Goal: Transaction & Acquisition: Purchase product/service

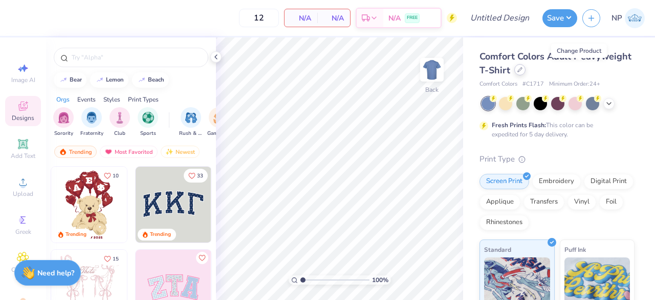
click at [526, 68] on div at bounding box center [520, 69] width 11 height 11
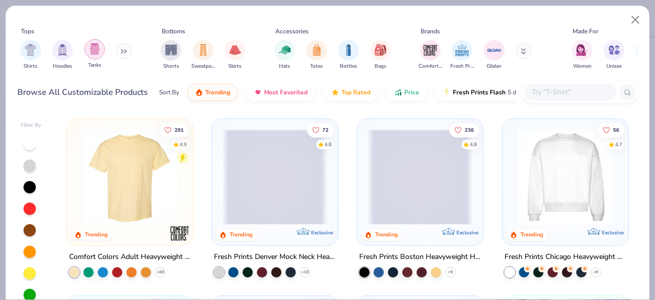
click at [99, 49] on img "filter for Tanks" at bounding box center [94, 49] width 11 height 12
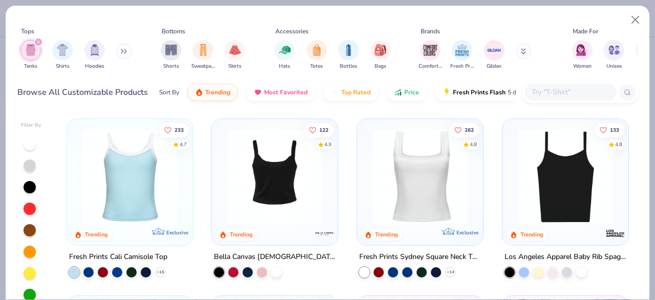
click at [223, 184] on img at bounding box center [169, 176] width 105 height 95
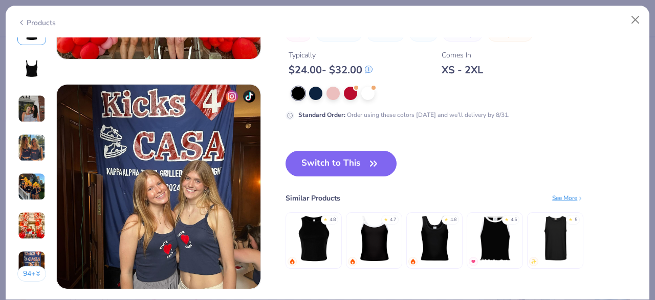
scroll to position [1323, 0]
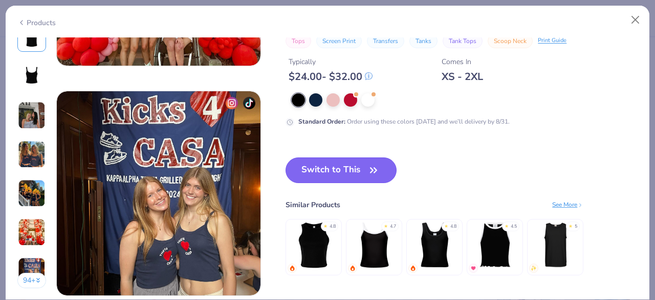
click at [360, 170] on button "Switch to This" at bounding box center [341, 170] width 111 height 26
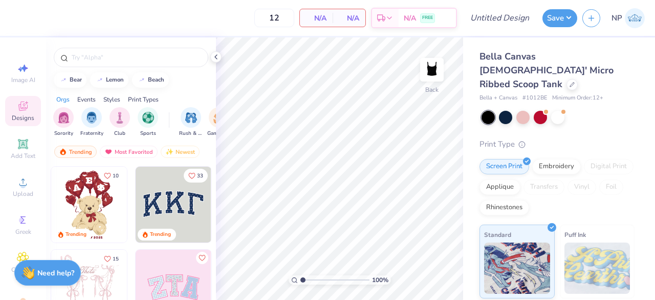
click at [138, 43] on div at bounding box center [131, 54] width 170 height 35
click at [137, 51] on div at bounding box center [131, 57] width 155 height 19
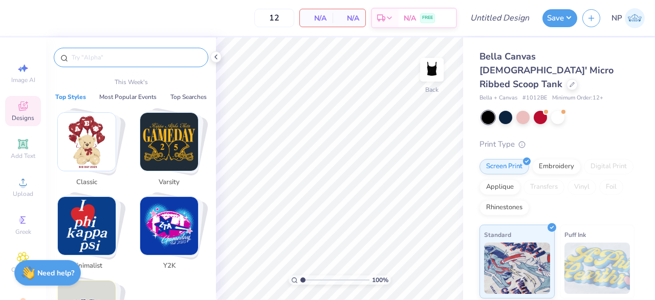
click at [137, 56] on input "text" at bounding box center [136, 57] width 131 height 10
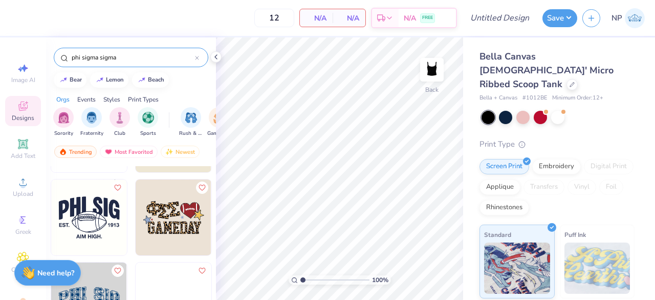
scroll to position [402, 0]
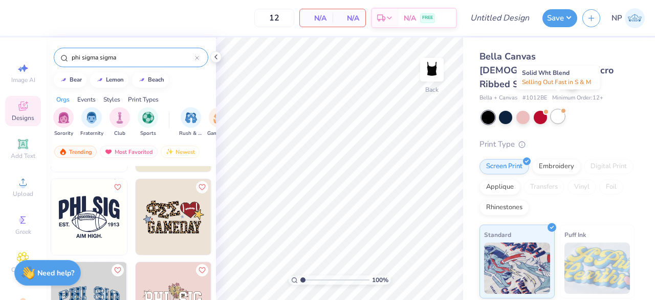
type input "phi sigma sigma"
click at [561, 110] on div at bounding box center [557, 116] width 13 height 13
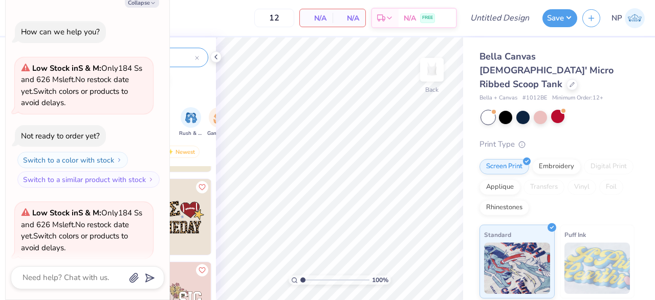
scroll to position [79, 0]
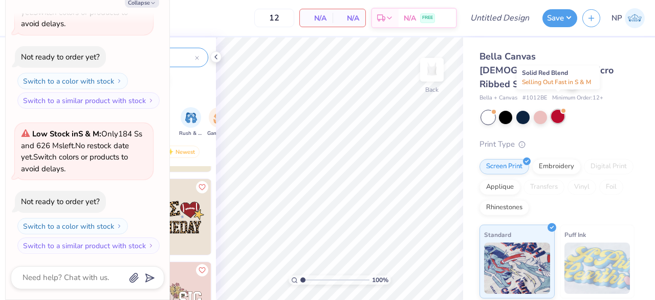
click at [557, 110] on div at bounding box center [557, 116] width 13 height 13
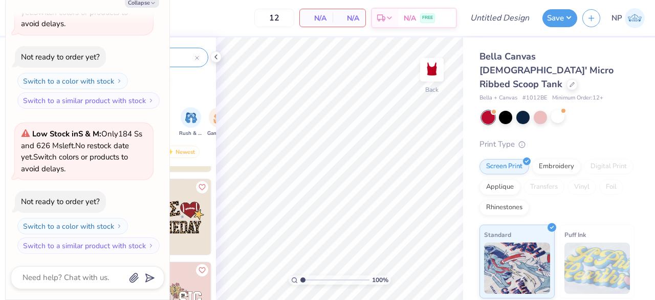
scroll to position [224, 0]
click at [521, 110] on div at bounding box center [523, 116] width 13 height 13
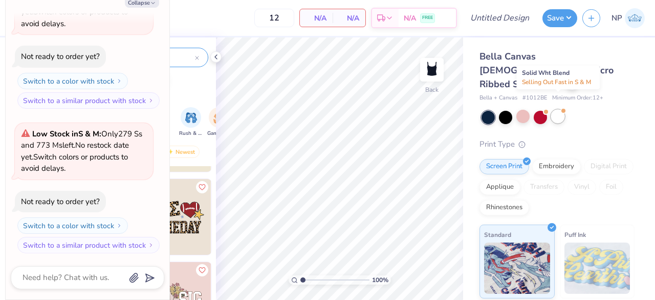
click at [561, 110] on div at bounding box center [557, 116] width 13 height 13
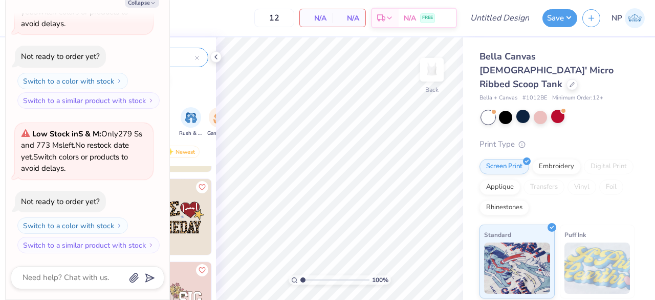
scroll to position [369, 0]
click at [148, 3] on button "Collapse" at bounding box center [142, 2] width 34 height 11
type textarea "x"
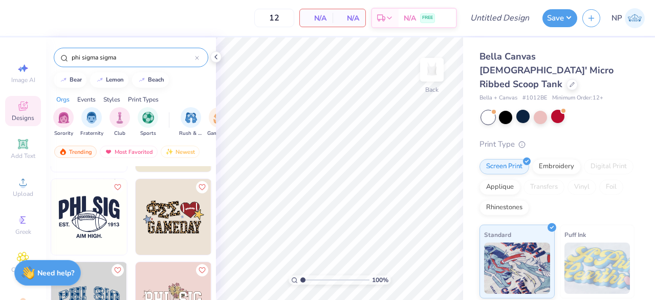
click at [80, 214] on img at bounding box center [89, 217] width 76 height 76
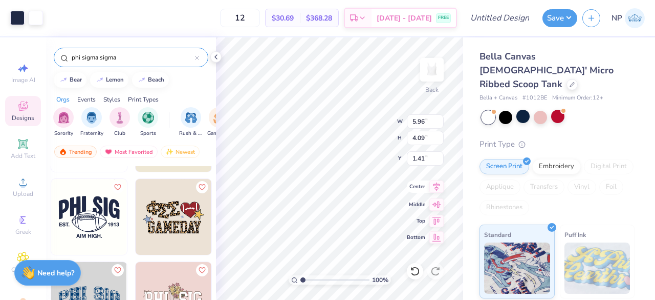
type input "1.41"
type input "4.78"
type input "3.28"
type input "4.38"
type input "3.01"
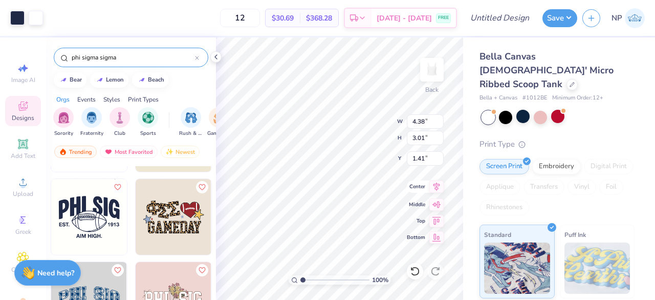
type input "2.00"
type input "1.61"
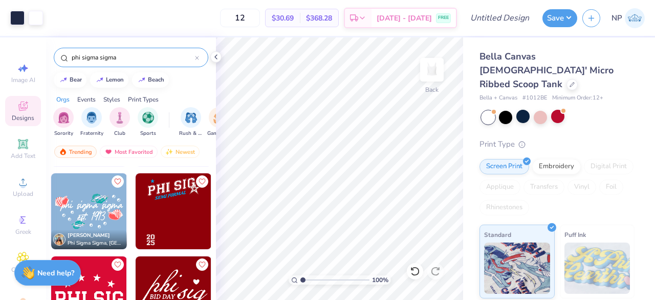
scroll to position [740, 0]
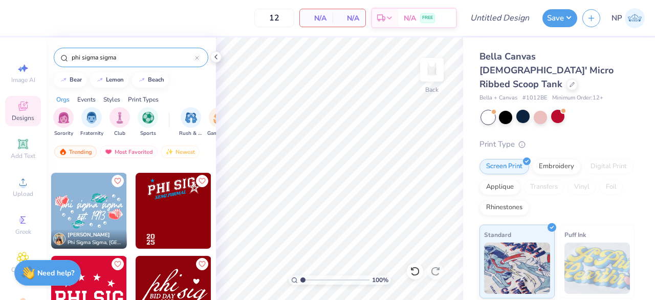
click at [83, 205] on img at bounding box center [89, 211] width 76 height 76
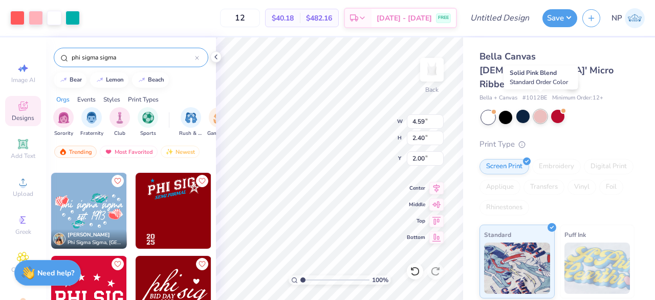
click at [541, 110] on div at bounding box center [540, 116] width 13 height 13
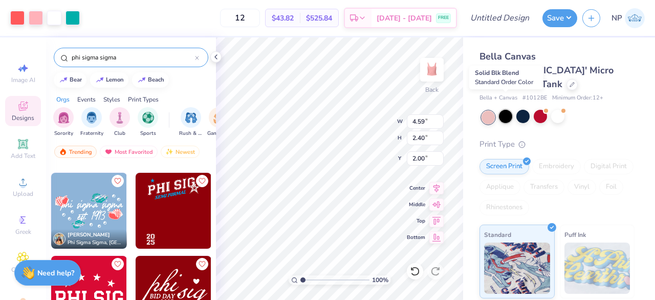
click at [508, 110] on div at bounding box center [505, 116] width 13 height 13
click at [526, 110] on div at bounding box center [523, 116] width 13 height 13
click at [522, 110] on div at bounding box center [523, 116] width 13 height 13
click at [506, 110] on div at bounding box center [505, 116] width 13 height 13
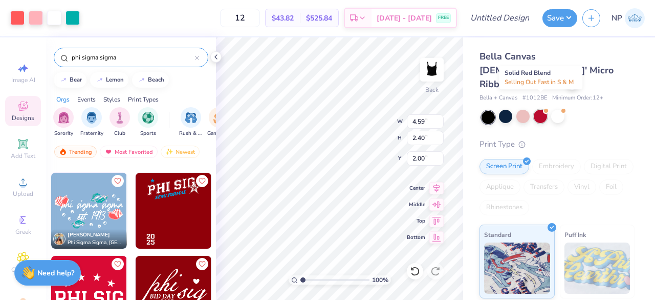
click at [535, 110] on div at bounding box center [540, 116] width 13 height 13
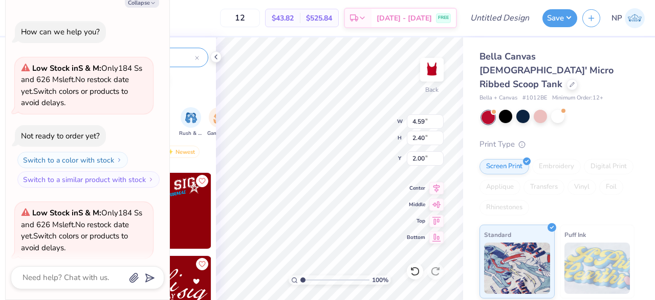
scroll to position [513, 0]
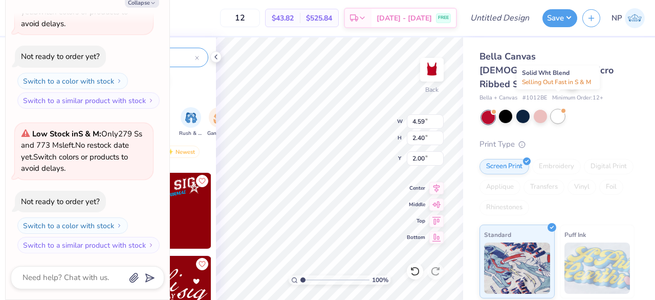
click at [557, 110] on div at bounding box center [557, 116] width 13 height 13
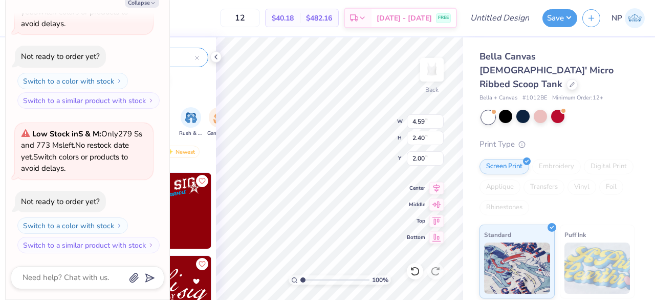
scroll to position [657, 0]
click at [145, 6] on button "Collapse" at bounding box center [142, 2] width 34 height 11
type textarea "x"
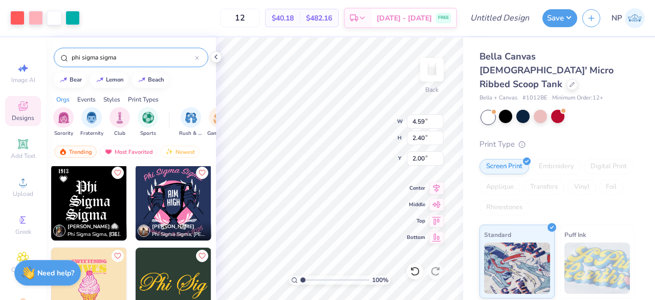
scroll to position [998, 0]
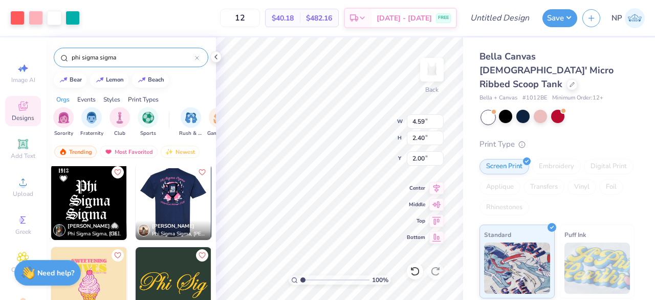
click at [136, 198] on img at bounding box center [98, 202] width 76 height 76
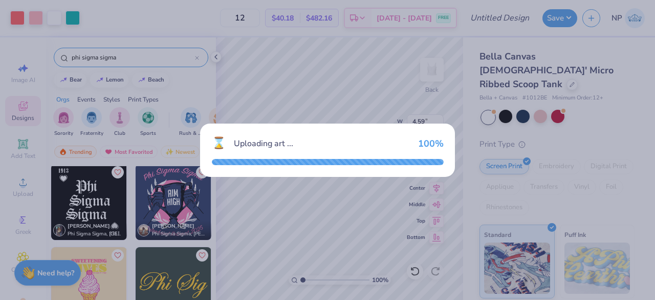
type input "7.51"
type input "8.48"
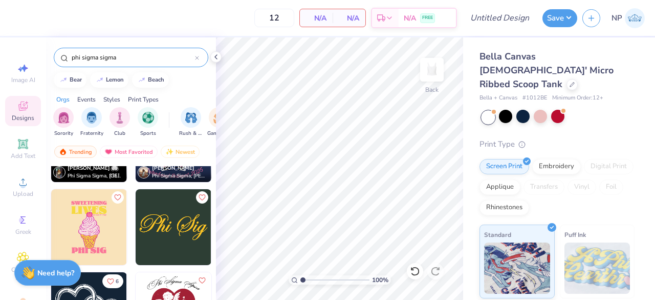
scroll to position [1056, 0]
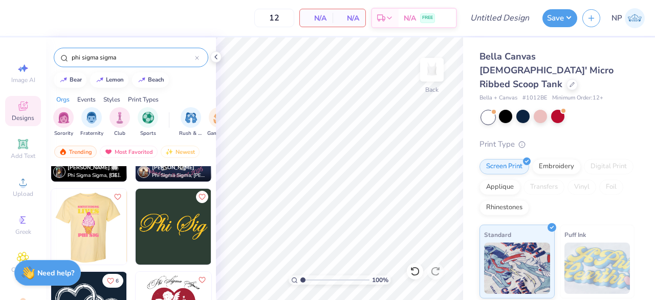
click at [93, 221] on div at bounding box center [88, 226] width 227 height 76
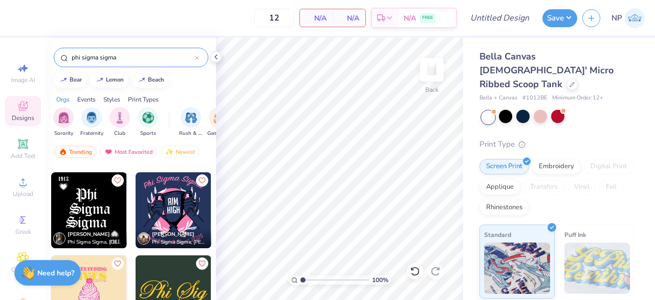
scroll to position [978, 0]
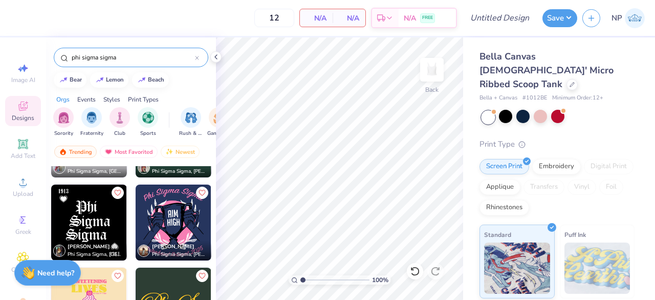
click at [165, 211] on img at bounding box center [174, 222] width 76 height 76
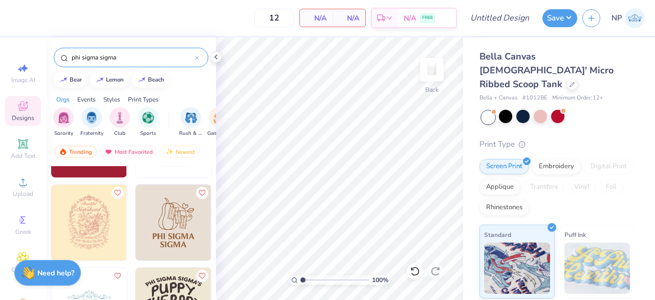
scroll to position [230, 0]
click at [567, 78] on div at bounding box center [572, 83] width 11 height 11
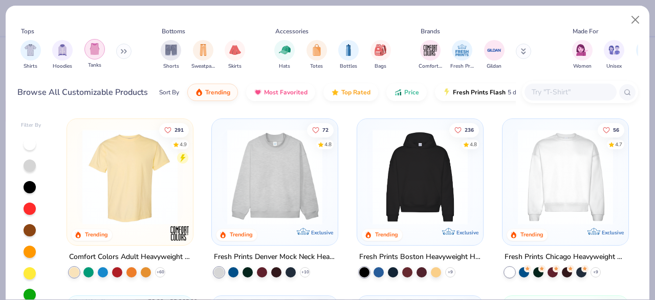
click at [96, 48] on img "filter for Tanks" at bounding box center [94, 49] width 11 height 12
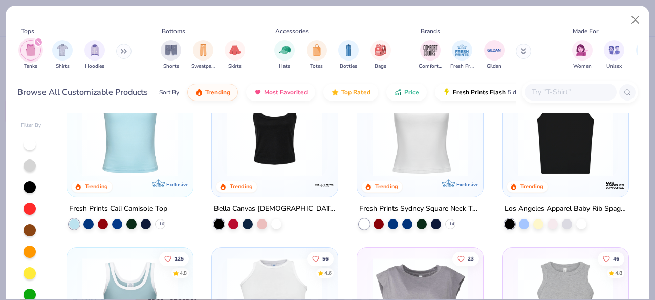
scroll to position [5, 0]
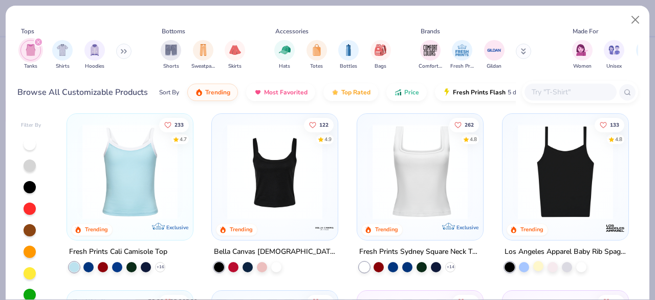
click at [534, 264] on div at bounding box center [539, 266] width 10 height 10
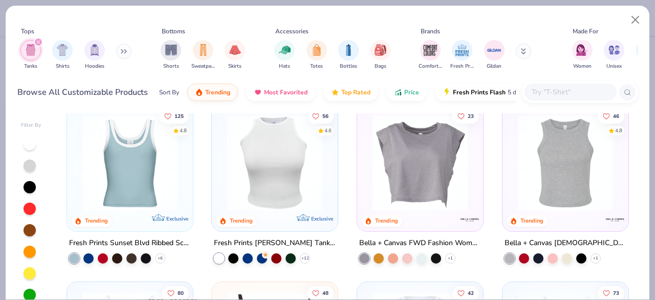
scroll to position [197, 0]
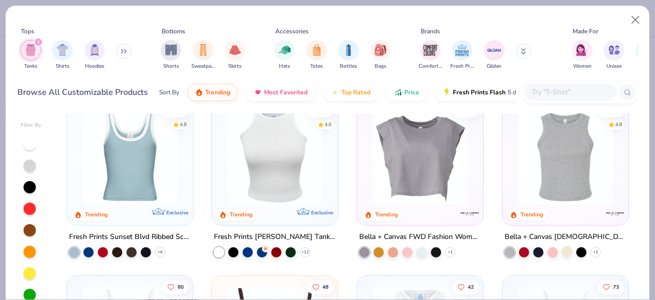
click at [562, 249] on div at bounding box center [567, 250] width 10 height 10
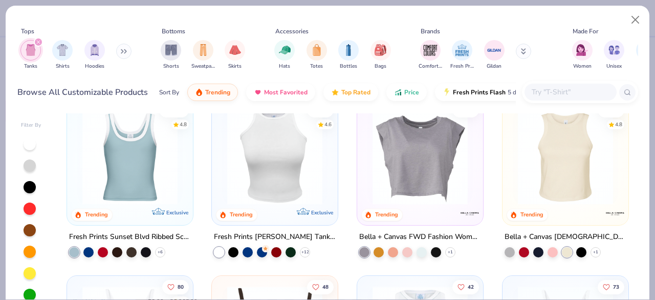
click at [556, 161] on img at bounding box center [565, 156] width 105 height 95
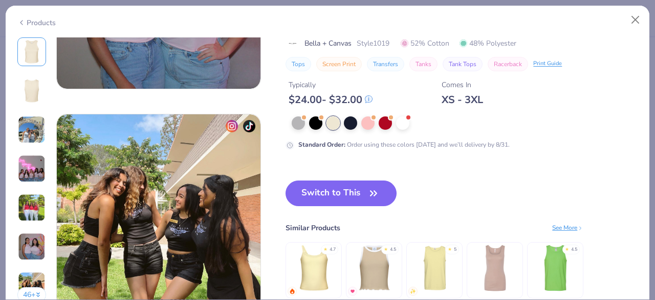
scroll to position [1292, 0]
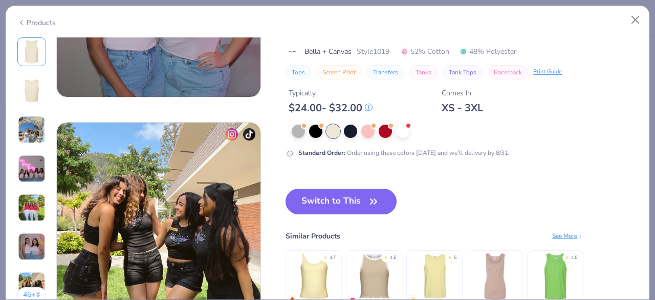
click at [341, 203] on button "Switch to This" at bounding box center [341, 201] width 111 height 26
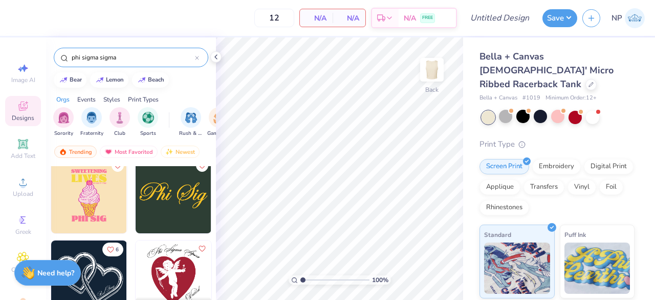
scroll to position [1155, 0]
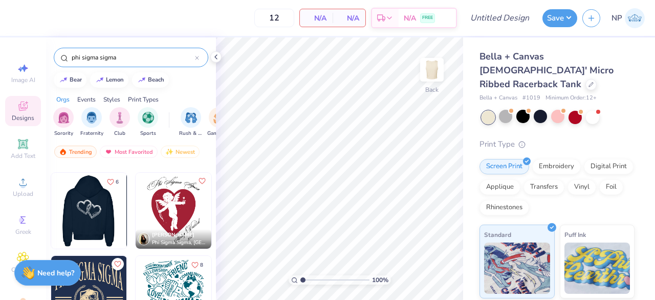
click at [102, 217] on div at bounding box center [88, 211] width 227 height 76
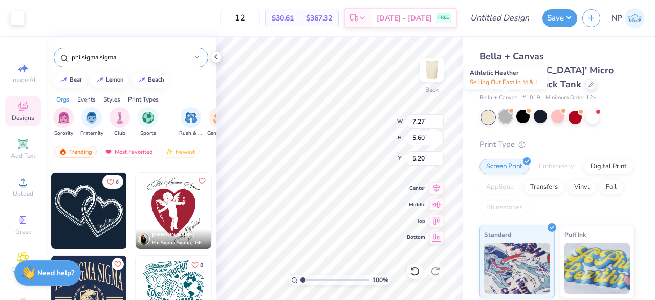
click at [507, 110] on div at bounding box center [505, 116] width 13 height 13
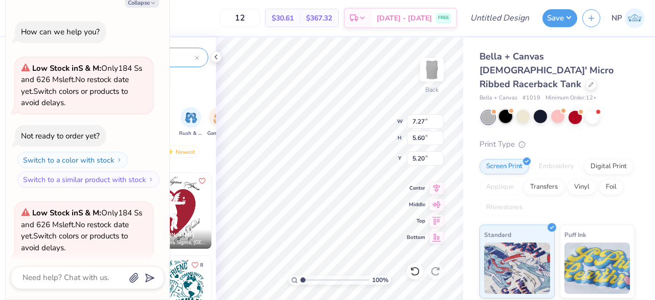
scroll to position [802, 0]
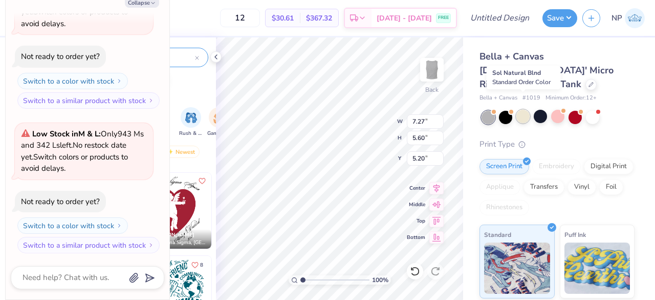
click at [526, 110] on div at bounding box center [523, 116] width 13 height 13
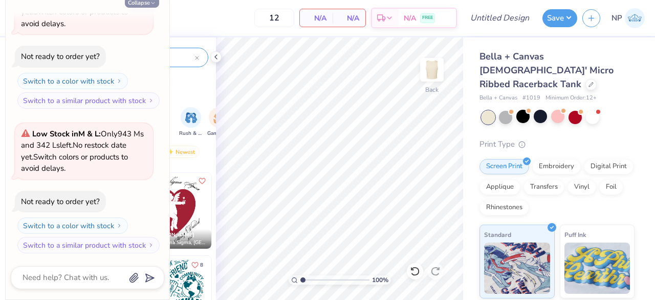
click at [137, 8] on button "Collapse" at bounding box center [142, 2] width 34 height 11
type textarea "x"
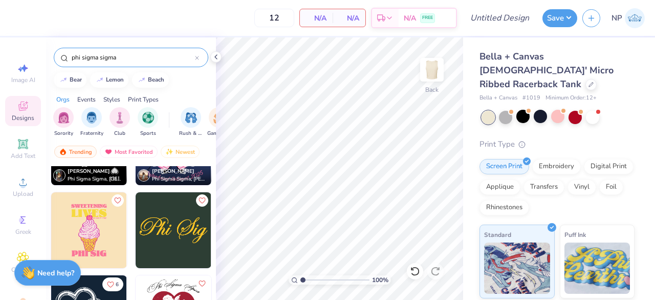
scroll to position [1054, 0]
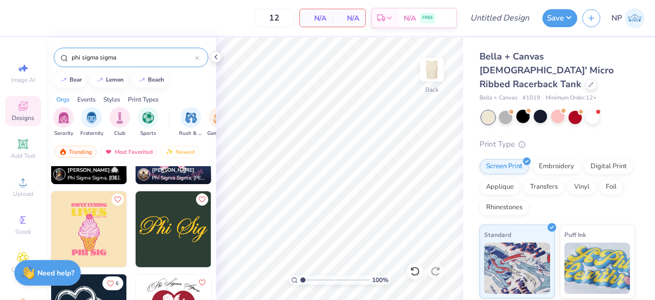
click at [78, 210] on img at bounding box center [89, 229] width 76 height 76
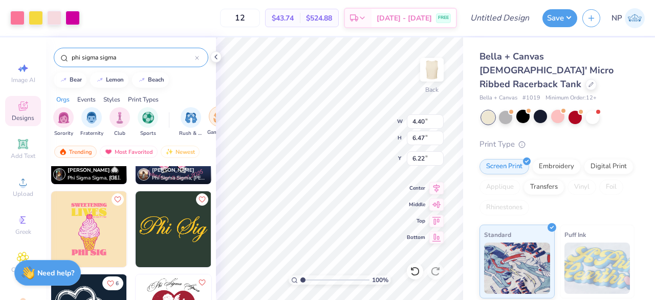
type input "4.40"
type input "6.47"
type input "2.39"
type input "2.45"
click at [244, 14] on input "12" at bounding box center [240, 18] width 40 height 18
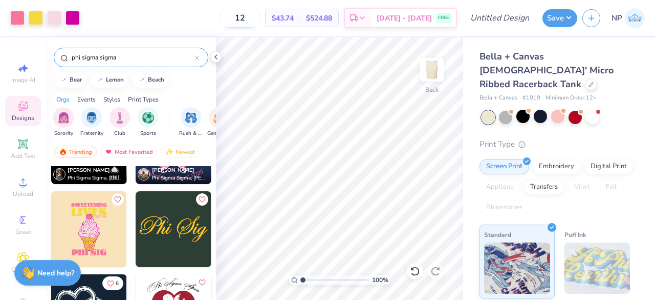
click at [258, 19] on input "12" at bounding box center [240, 18] width 40 height 18
type input "1"
type input "2"
type input "3"
click at [584, 174] on div "Digital Print" at bounding box center [609, 166] width 50 height 15
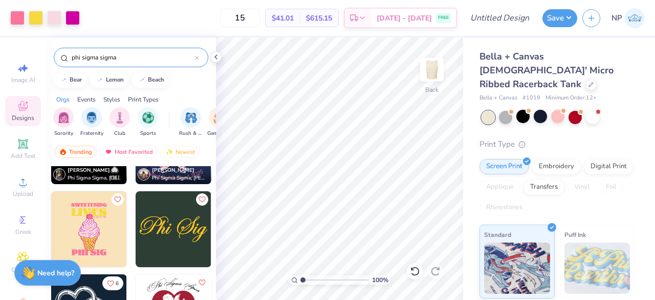
click at [502, 179] on div "Applique" at bounding box center [500, 186] width 41 height 15
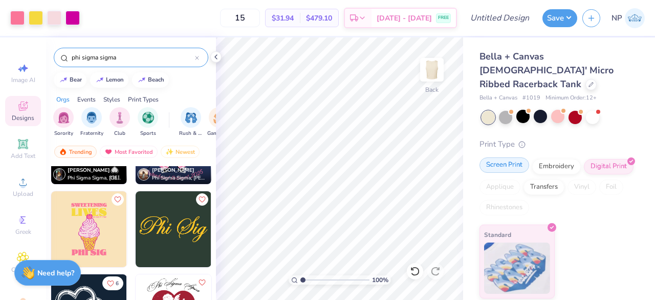
click at [499, 157] on div "Screen Print" at bounding box center [505, 164] width 50 height 15
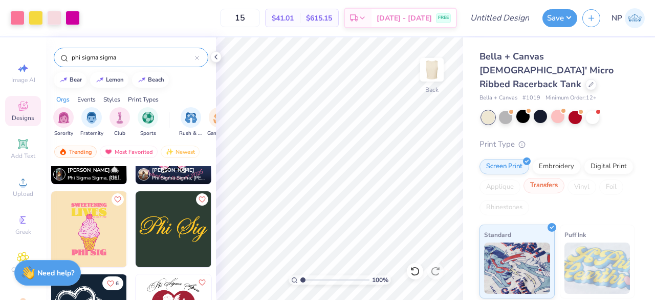
click at [565, 178] on div "Transfers" at bounding box center [544, 185] width 41 height 15
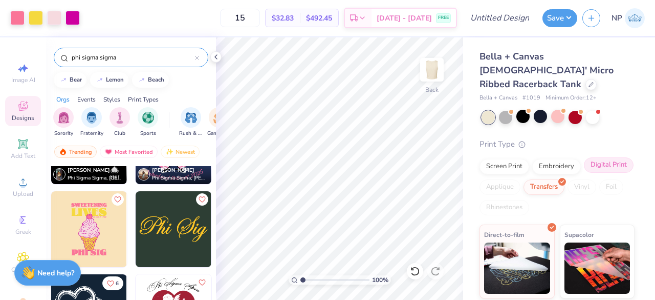
click at [584, 173] on div "Digital Print" at bounding box center [609, 164] width 50 height 15
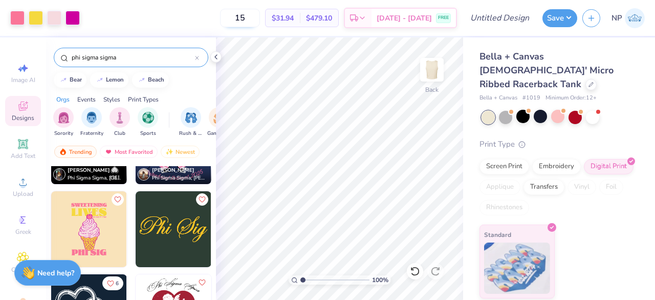
click at [252, 22] on input "15" at bounding box center [240, 18] width 40 height 18
type input "1"
type input "30"
click at [505, 158] on div "Screen Print" at bounding box center [505, 164] width 50 height 15
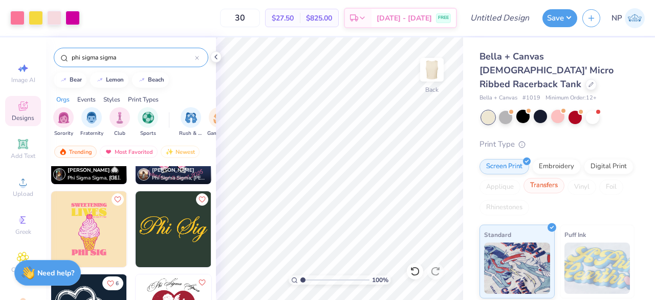
click at [565, 178] on div "Transfers" at bounding box center [544, 185] width 41 height 15
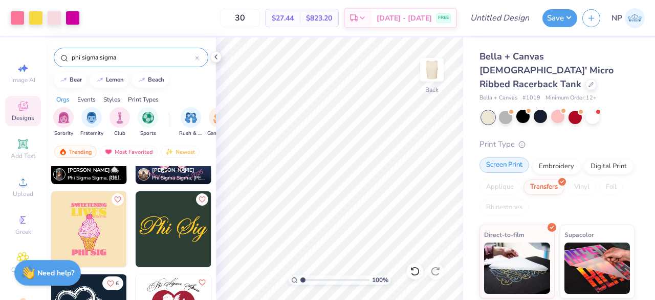
click at [505, 157] on div "Screen Print" at bounding box center [505, 164] width 50 height 15
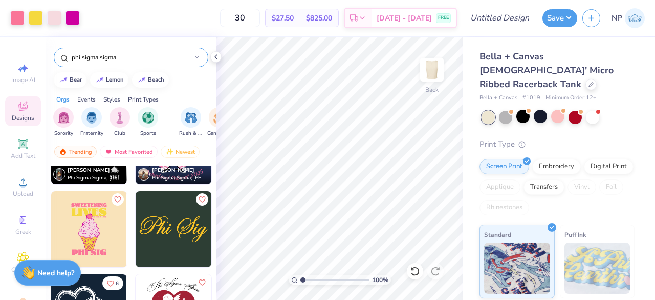
click at [197, 56] on icon at bounding box center [197, 58] width 4 height 4
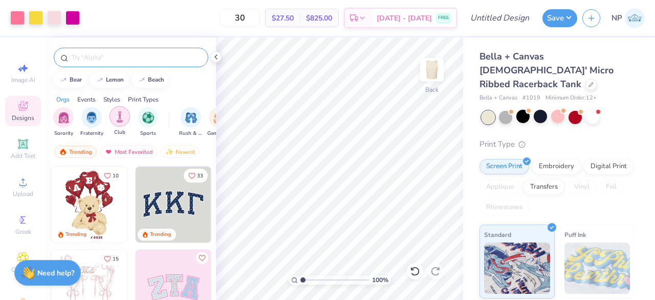
click at [114, 119] on div "filter for Club" at bounding box center [120, 116] width 20 height 20
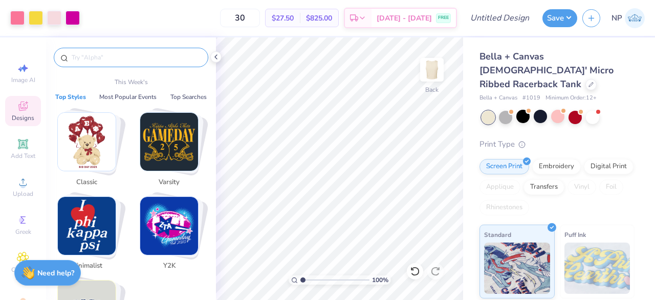
click at [135, 59] on input "text" at bounding box center [136, 57] width 131 height 10
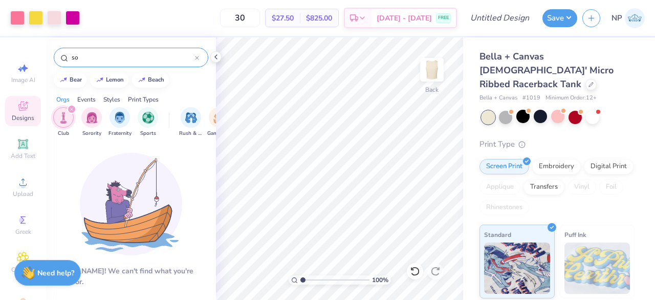
type input "s"
